Goal: Transaction & Acquisition: Purchase product/service

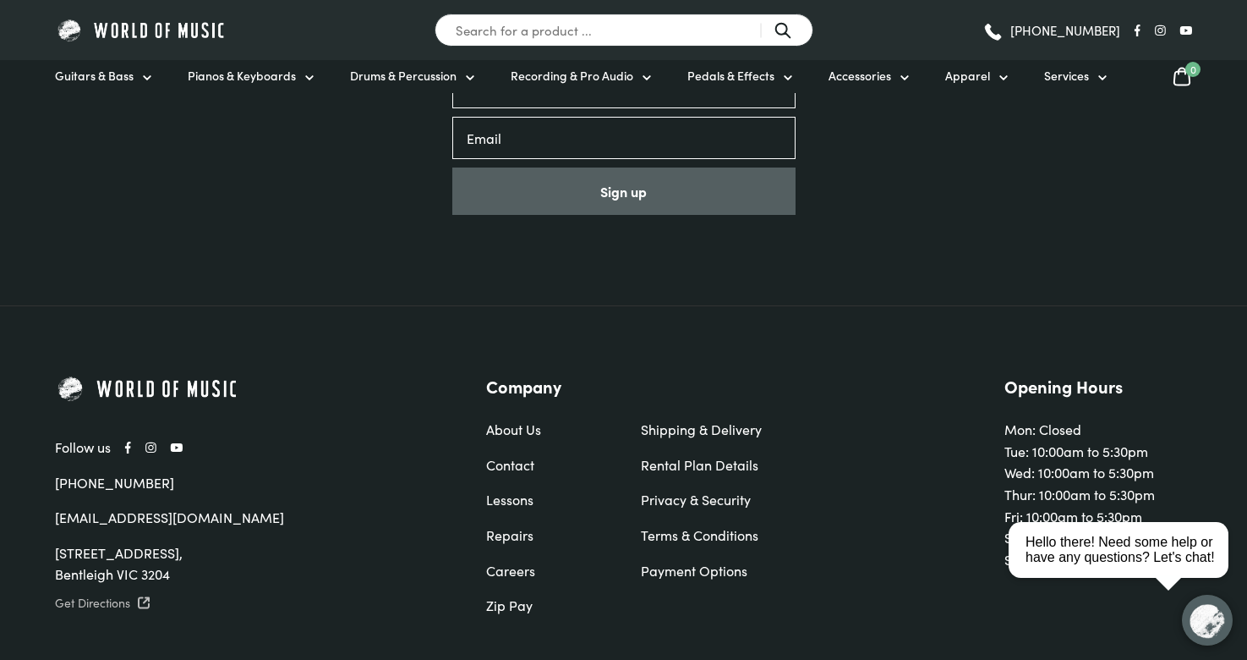
scroll to position [5672, 0]
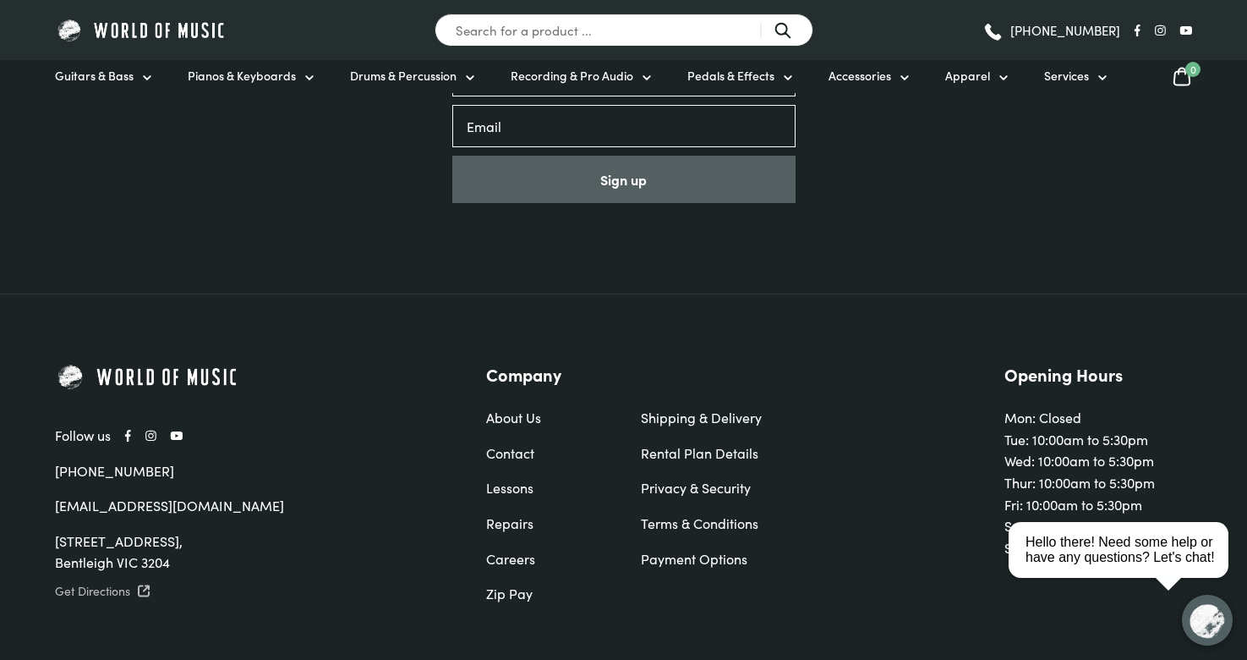
click at [140, 584] on icon at bounding box center [144, 591] width 14 height 14
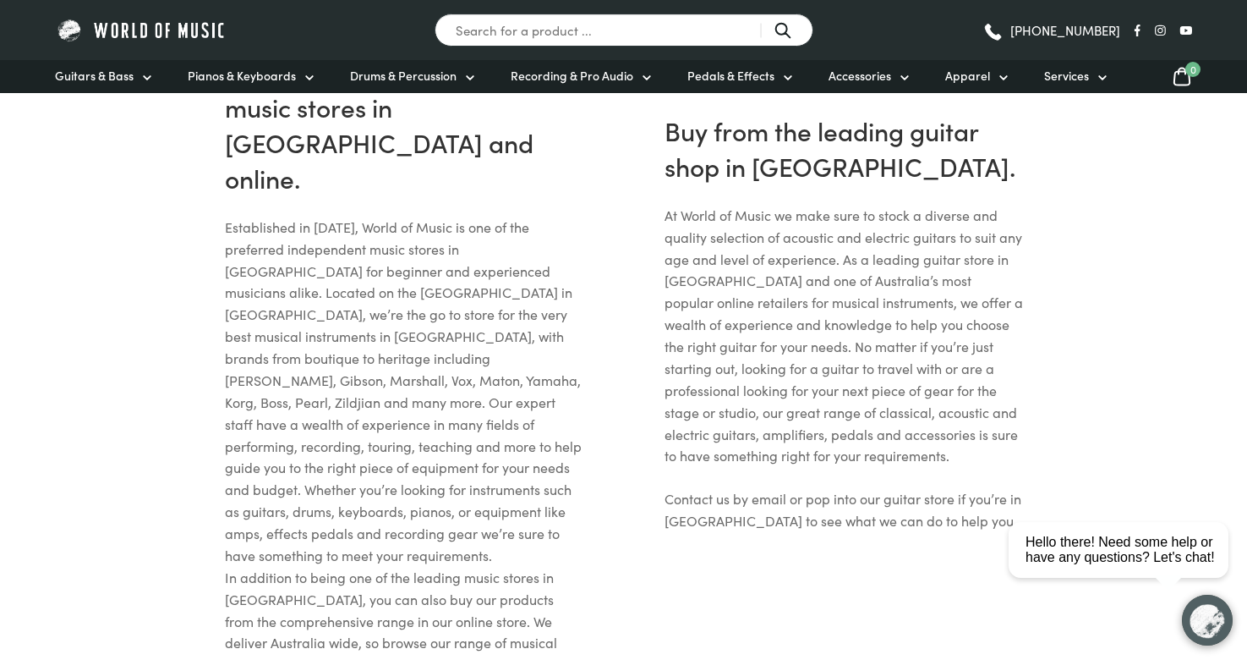
scroll to position [4714, 0]
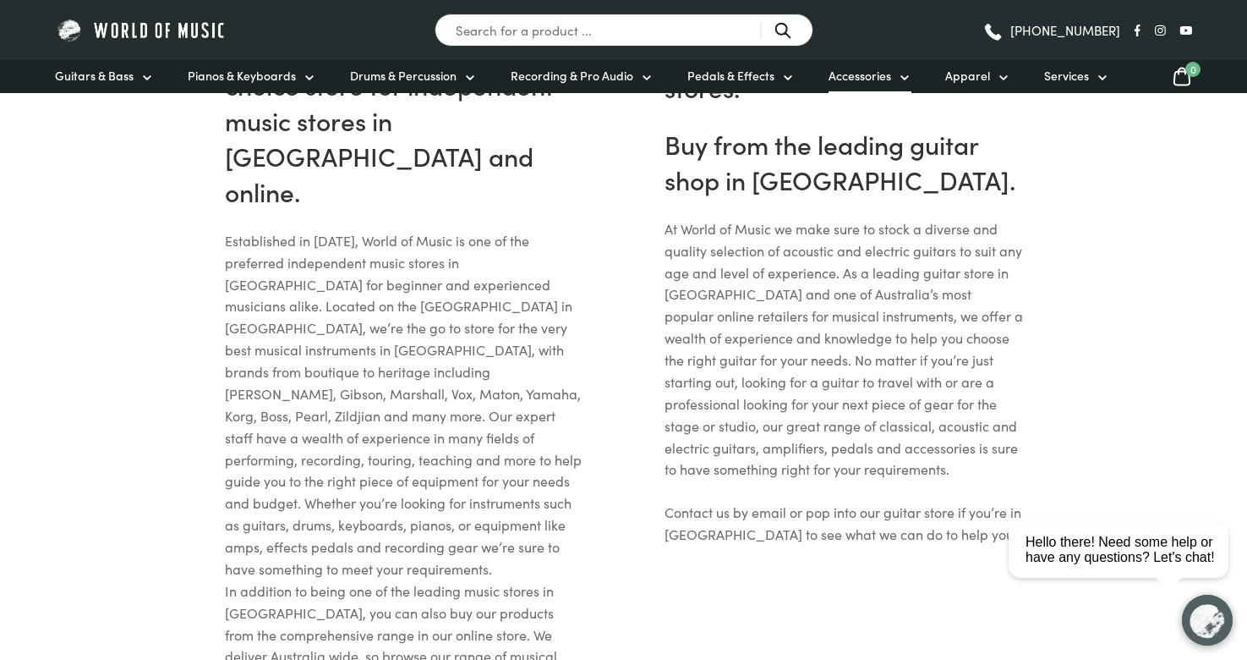
click at [858, 75] on span "Accessories" at bounding box center [860, 76] width 63 height 18
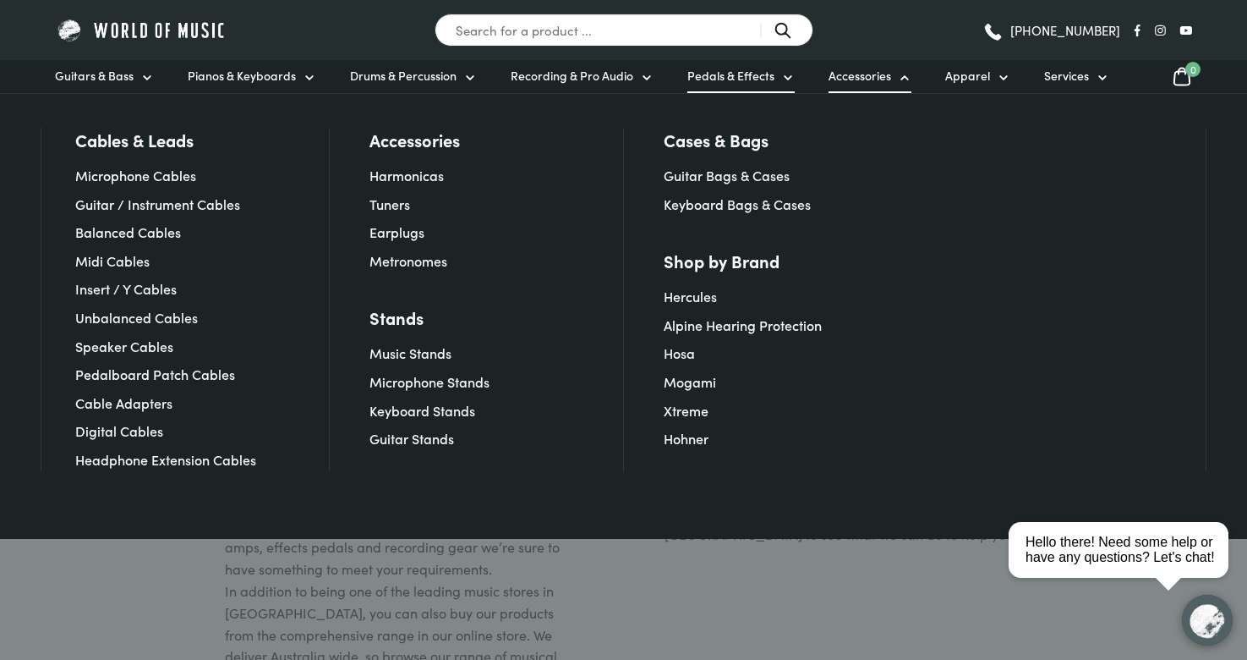
click at [747, 75] on span "Pedals & Effects" at bounding box center [731, 76] width 87 height 18
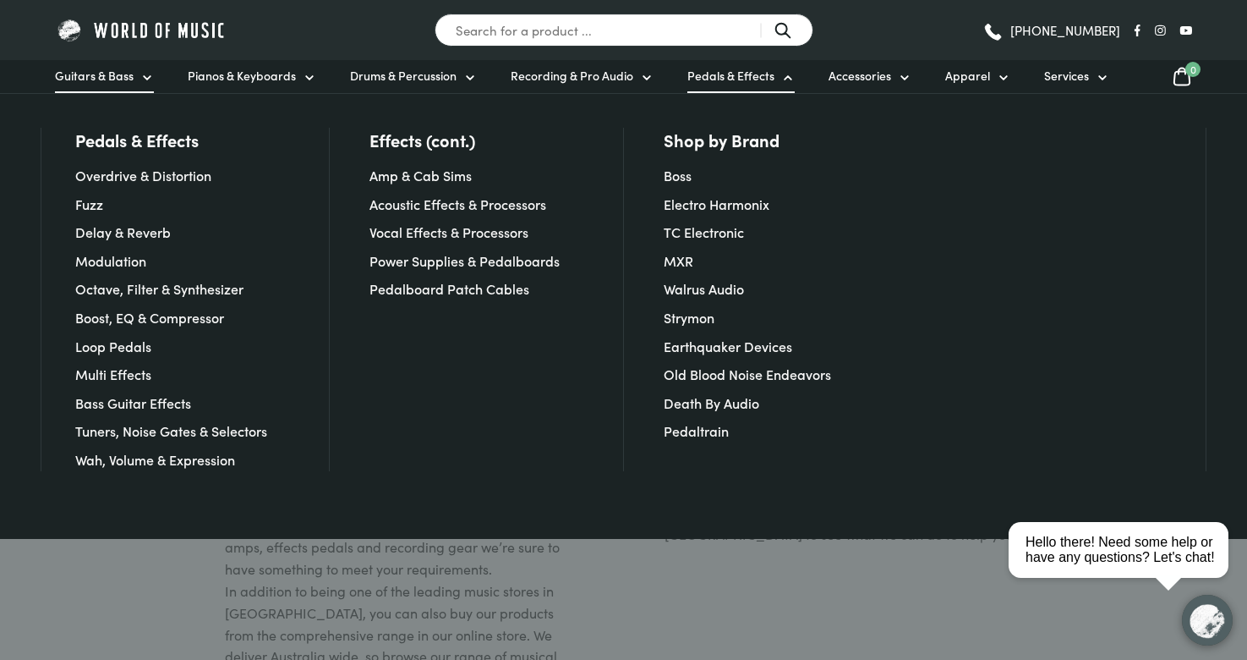
click at [90, 78] on span "Guitars & Bass" at bounding box center [94, 76] width 79 height 18
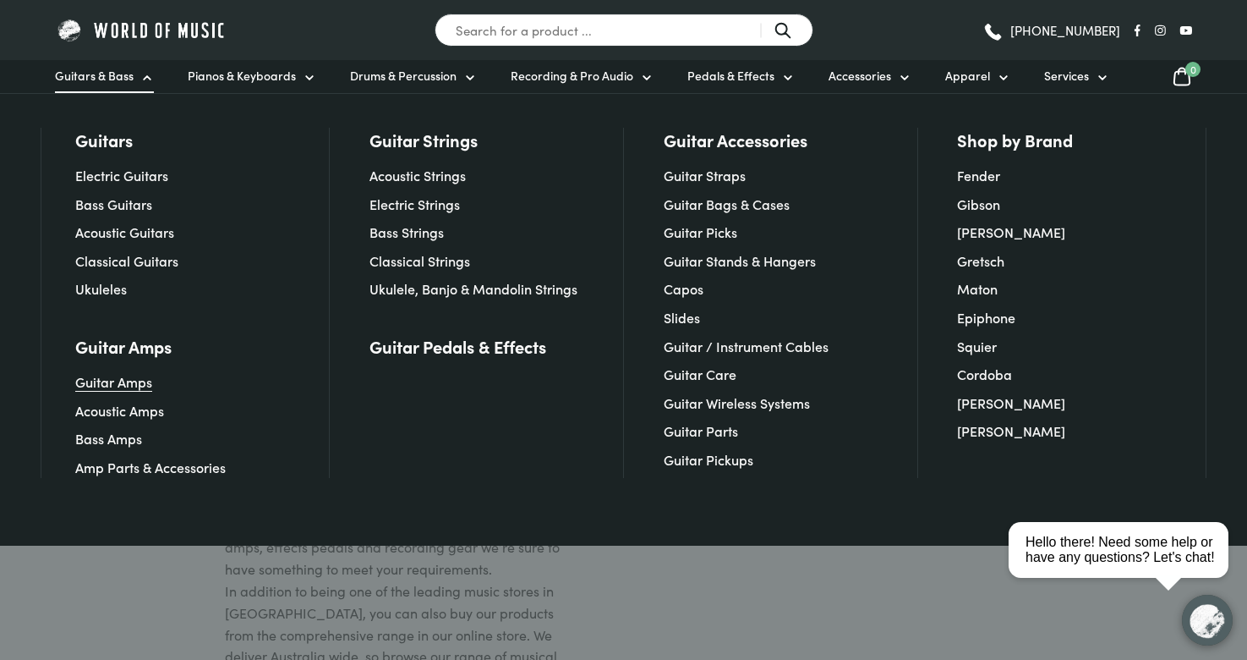
click at [109, 384] on link "Guitar Amps" at bounding box center [113, 381] width 77 height 19
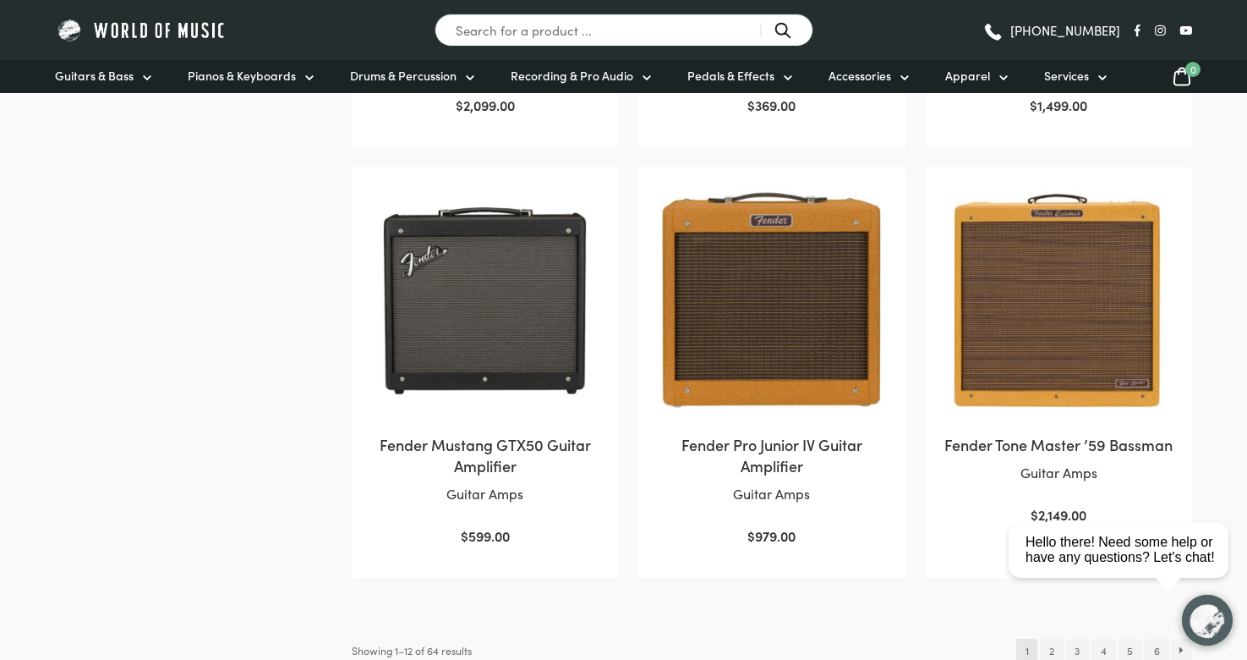
scroll to position [1603, 0]
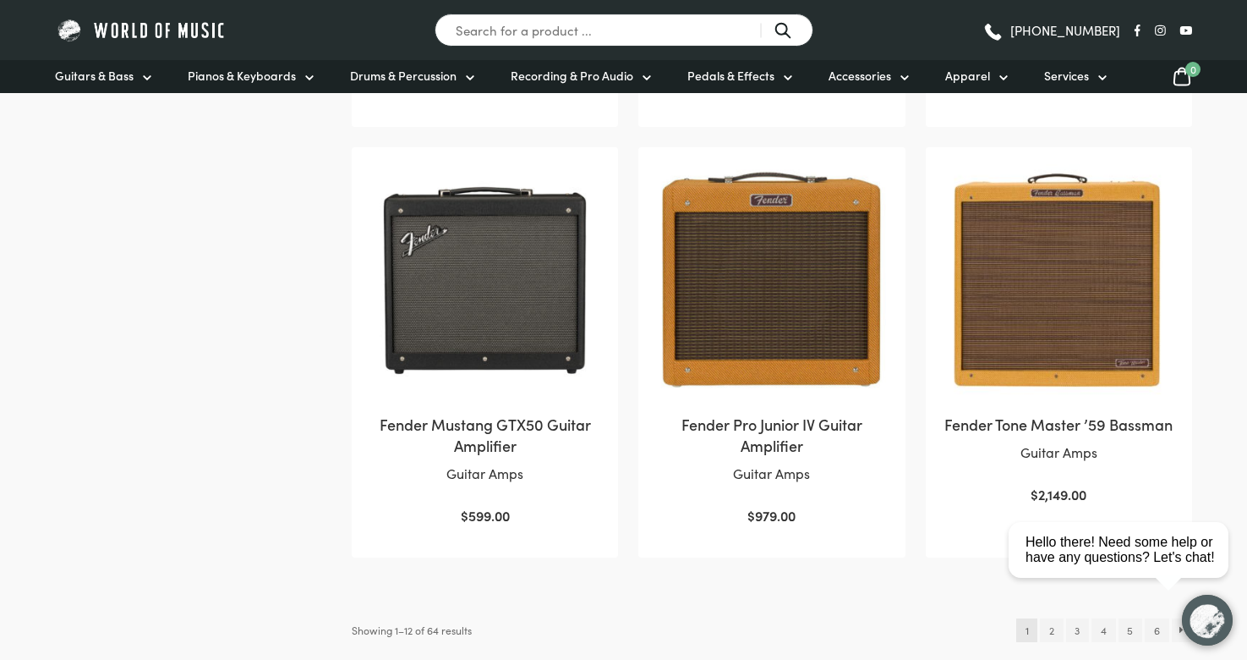
click at [518, 313] on img at bounding box center [485, 280] width 233 height 233
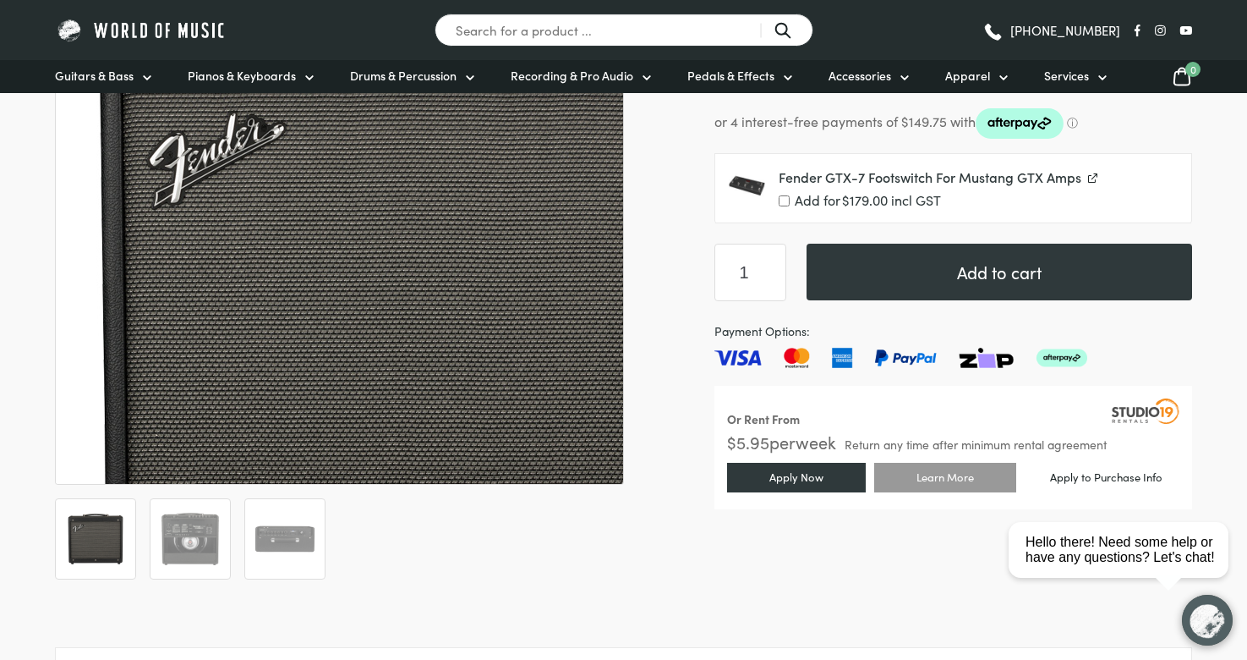
scroll to position [359, 0]
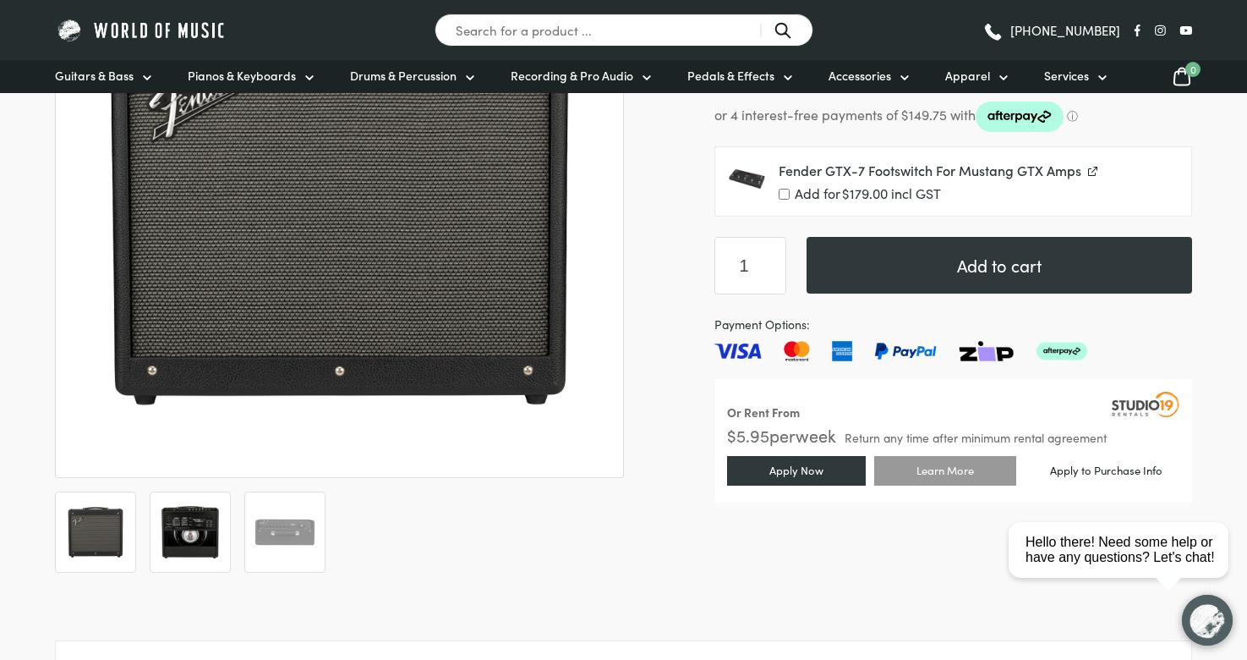
click at [202, 540] on img at bounding box center [190, 532] width 63 height 63
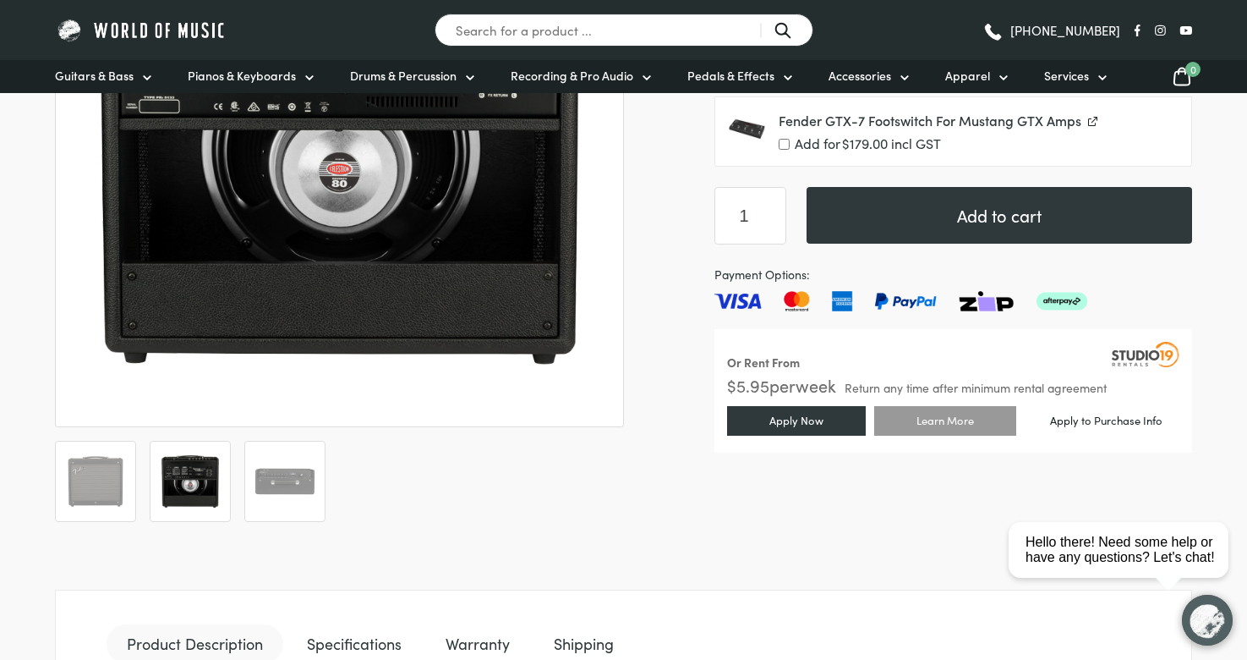
scroll to position [405, 0]
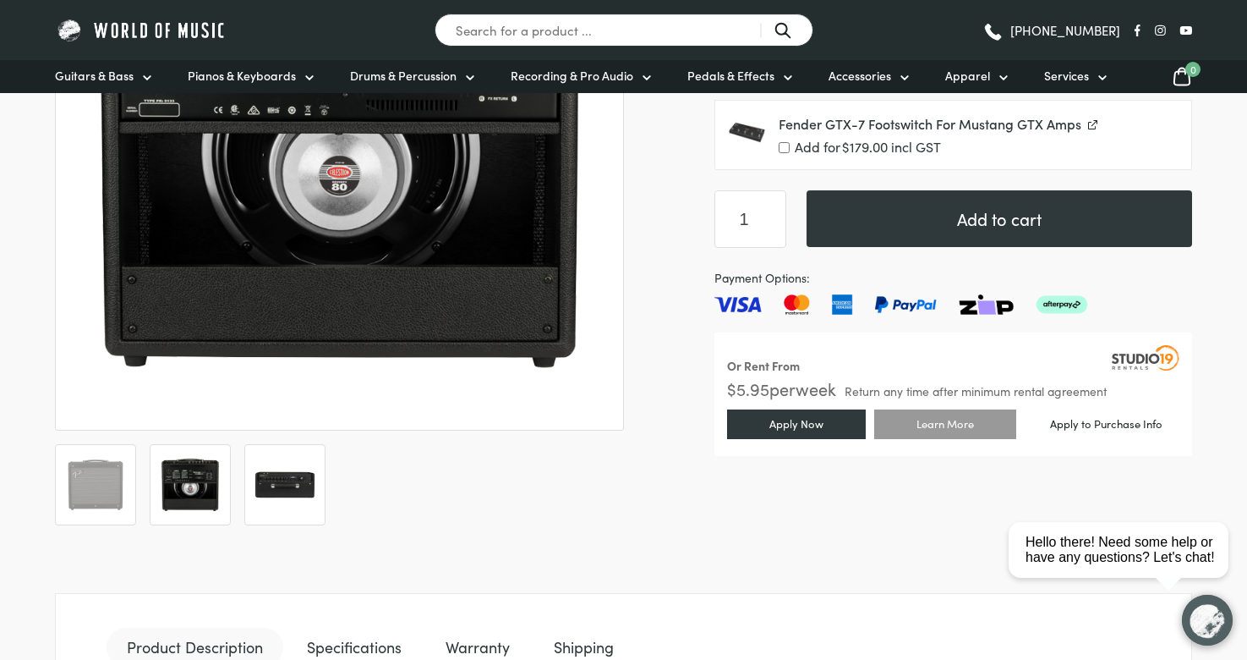
click at [283, 475] on img at bounding box center [285, 484] width 63 height 63
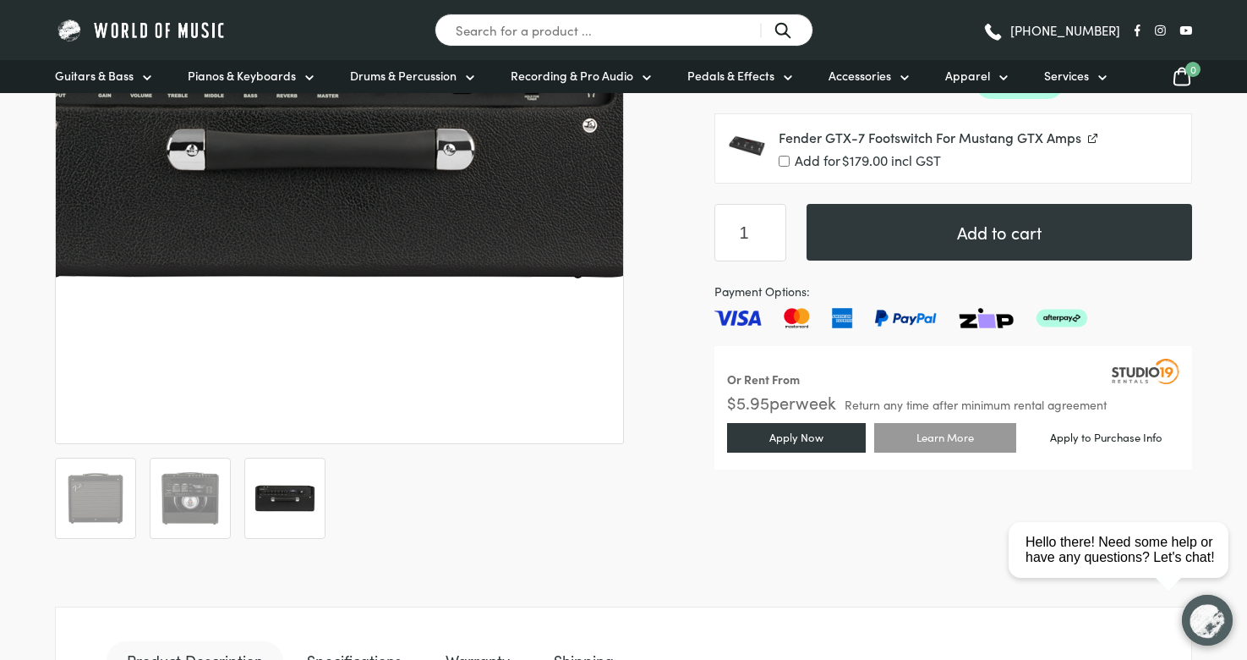
scroll to position [395, 0]
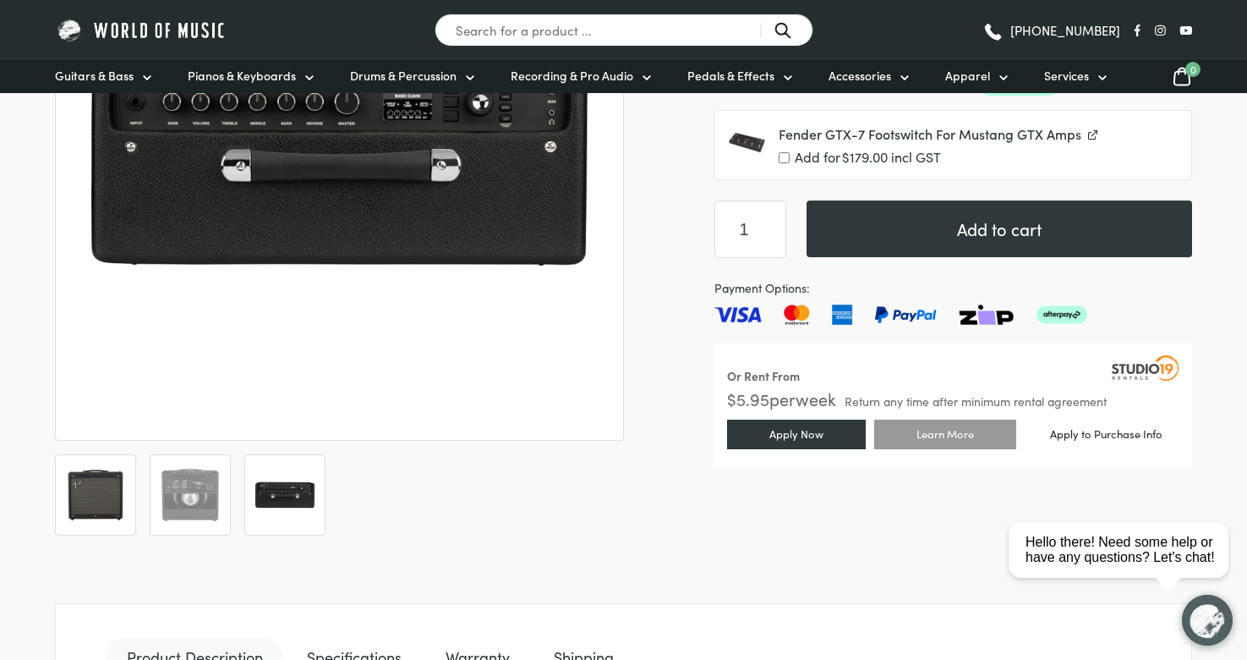
click at [98, 483] on img at bounding box center [95, 494] width 63 height 63
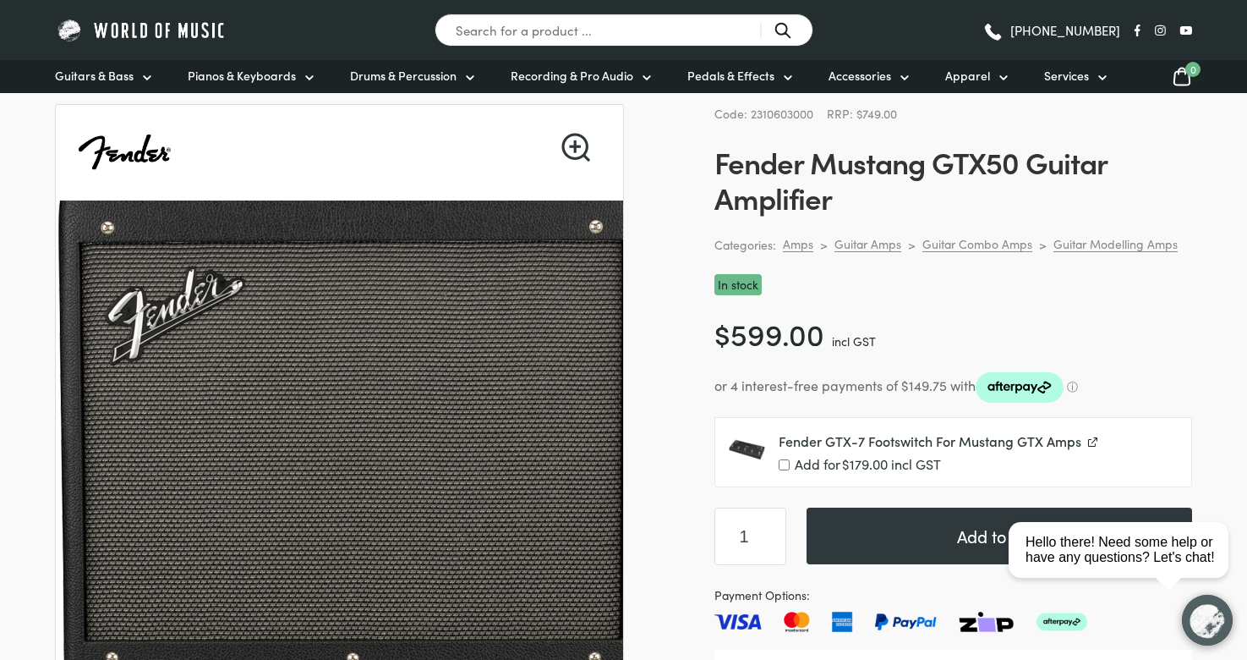
scroll to position [87, 0]
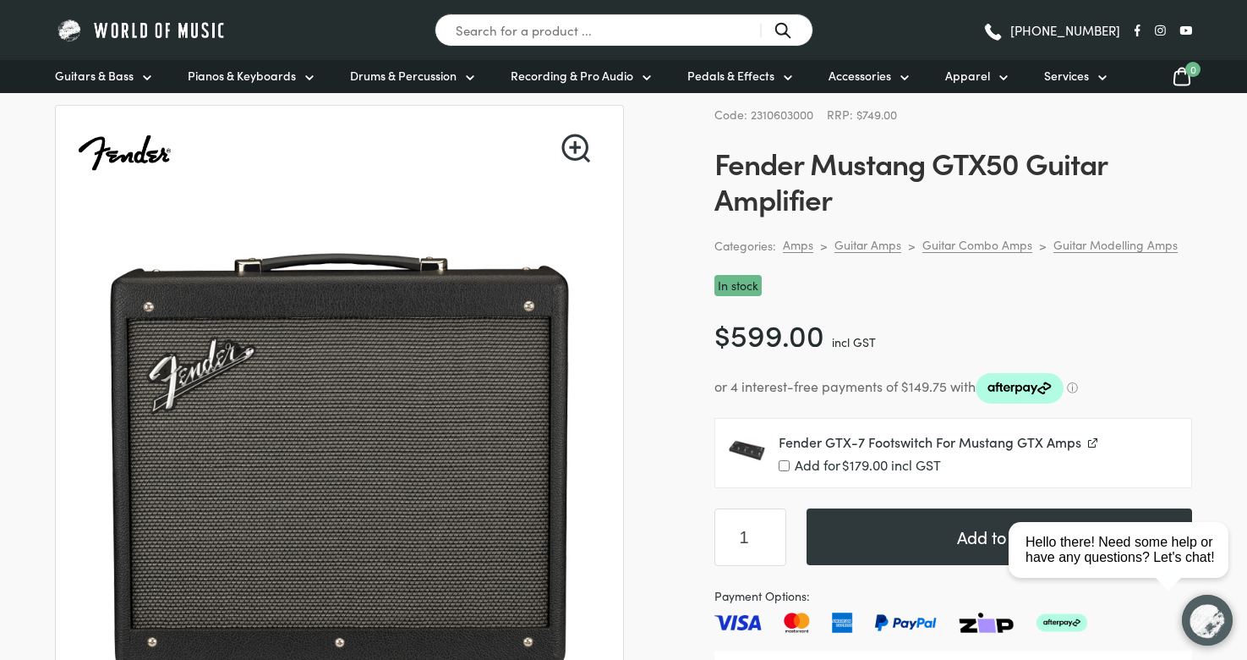
click at [1088, 440] on link "View product" at bounding box center [1088, 441] width 0 height 19
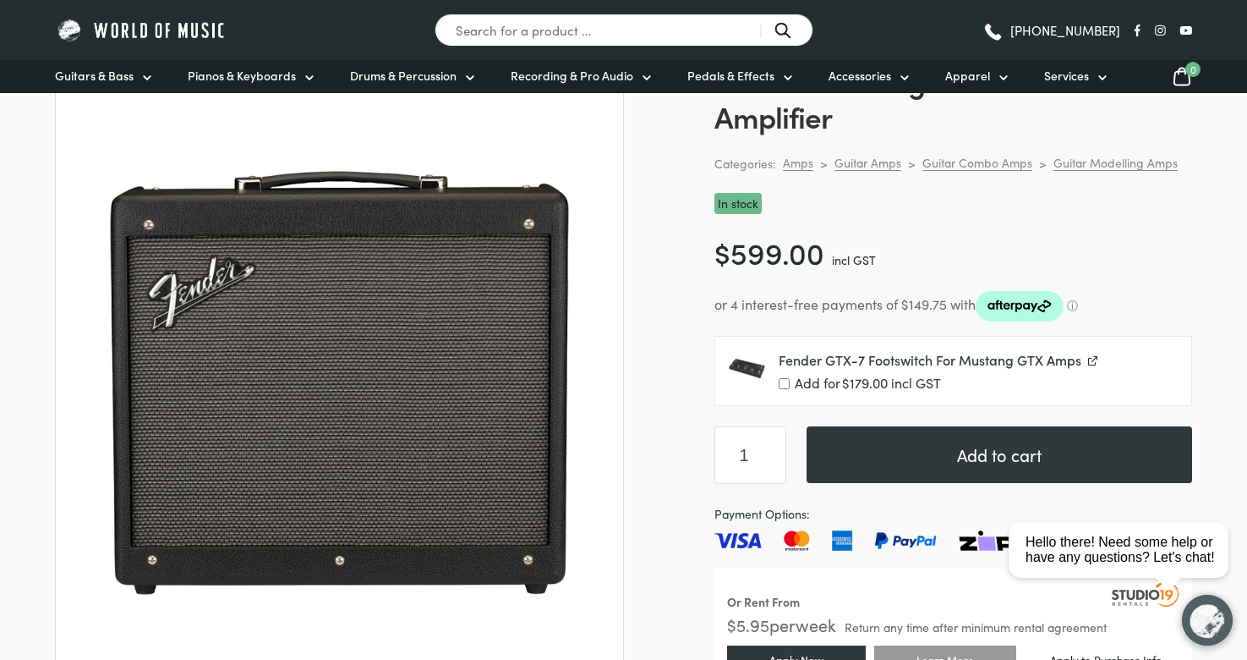
scroll to position [0, 0]
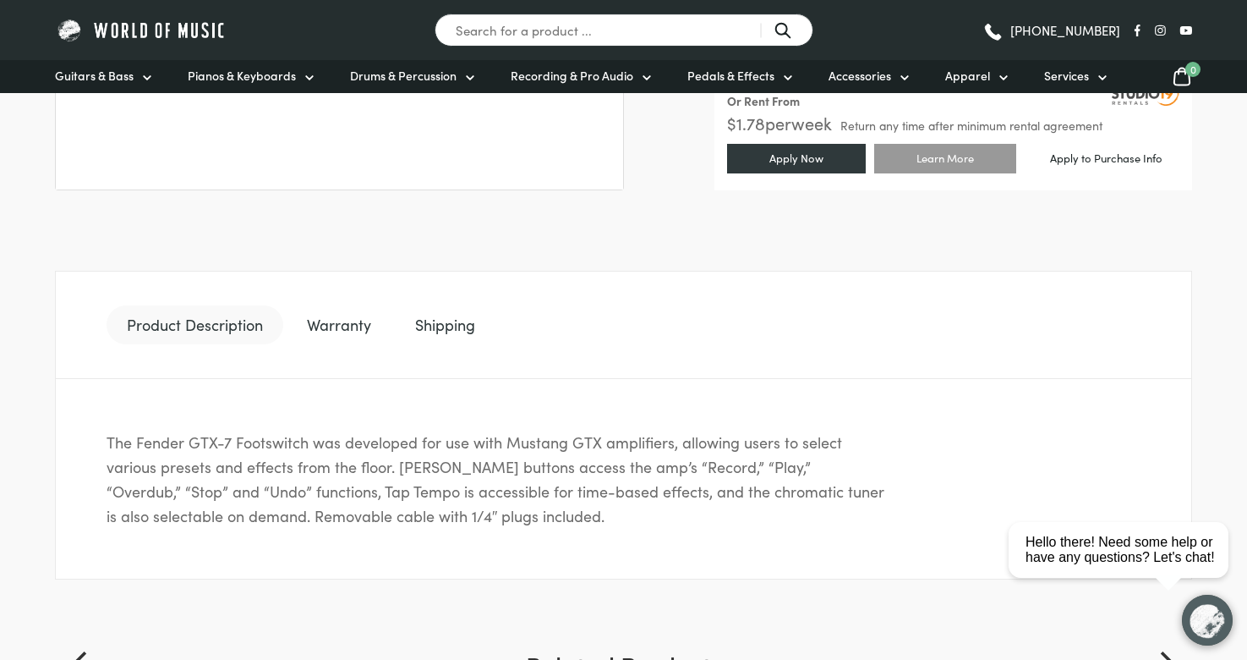
scroll to position [647, 0]
